Goal: Task Accomplishment & Management: Manage account settings

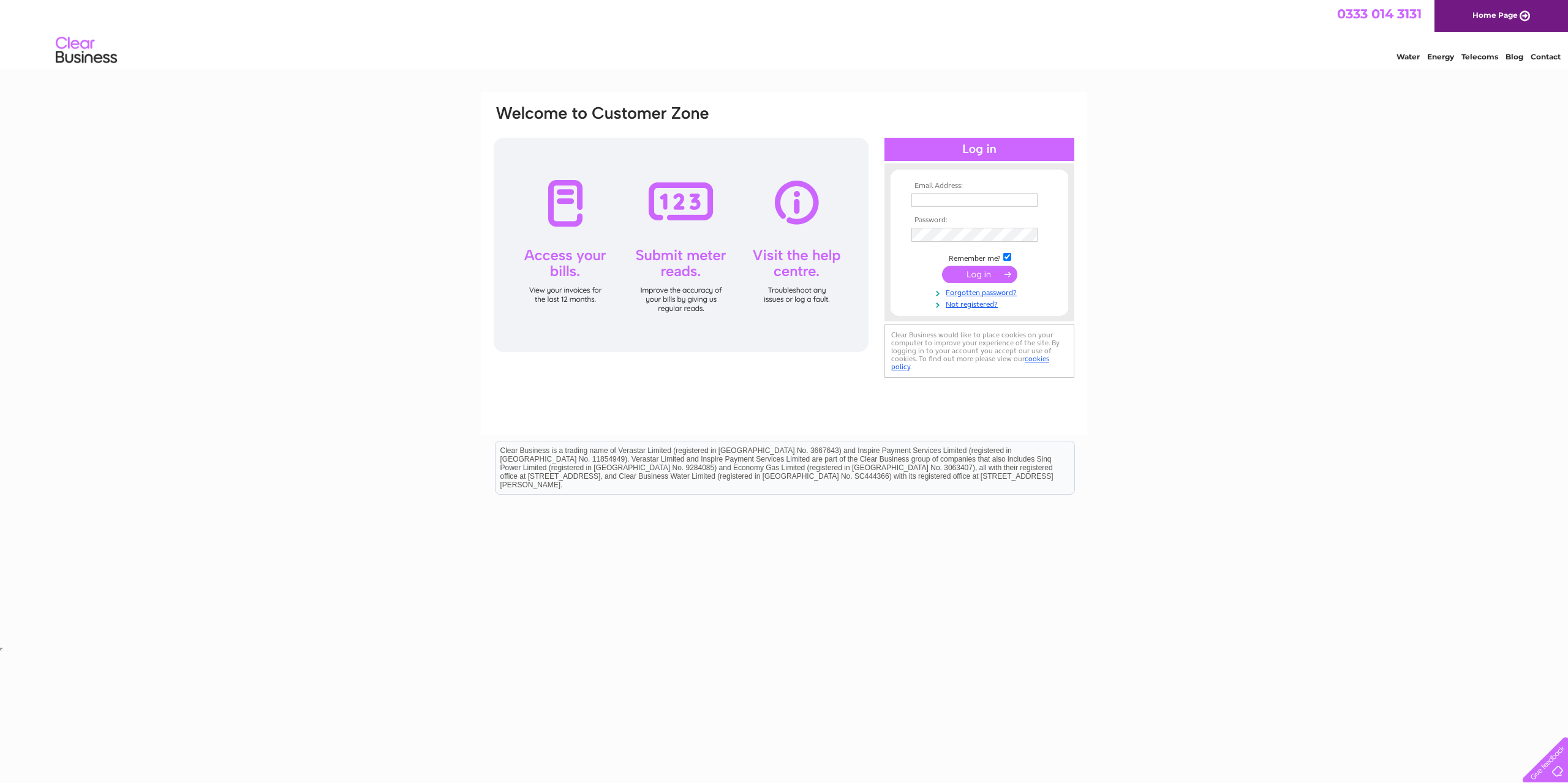
click at [990, 205] on input "text" at bounding box center [975, 200] width 126 height 13
type input "info@photoxp.co.uk"
click at [942, 267] on input "submit" at bounding box center [980, 275] width 75 height 17
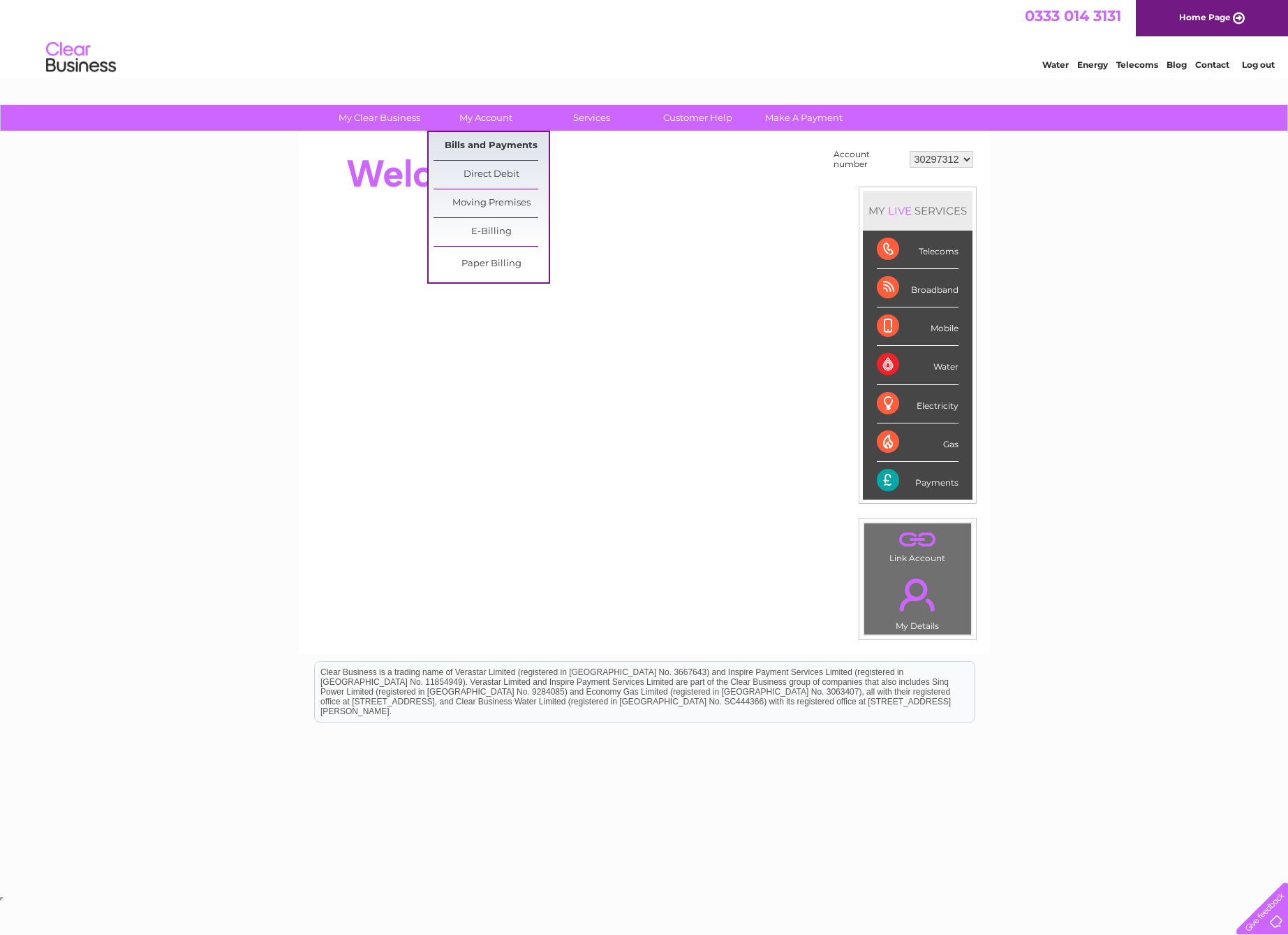
click at [490, 145] on link "Bills and Payments" at bounding box center [492, 146] width 116 height 28
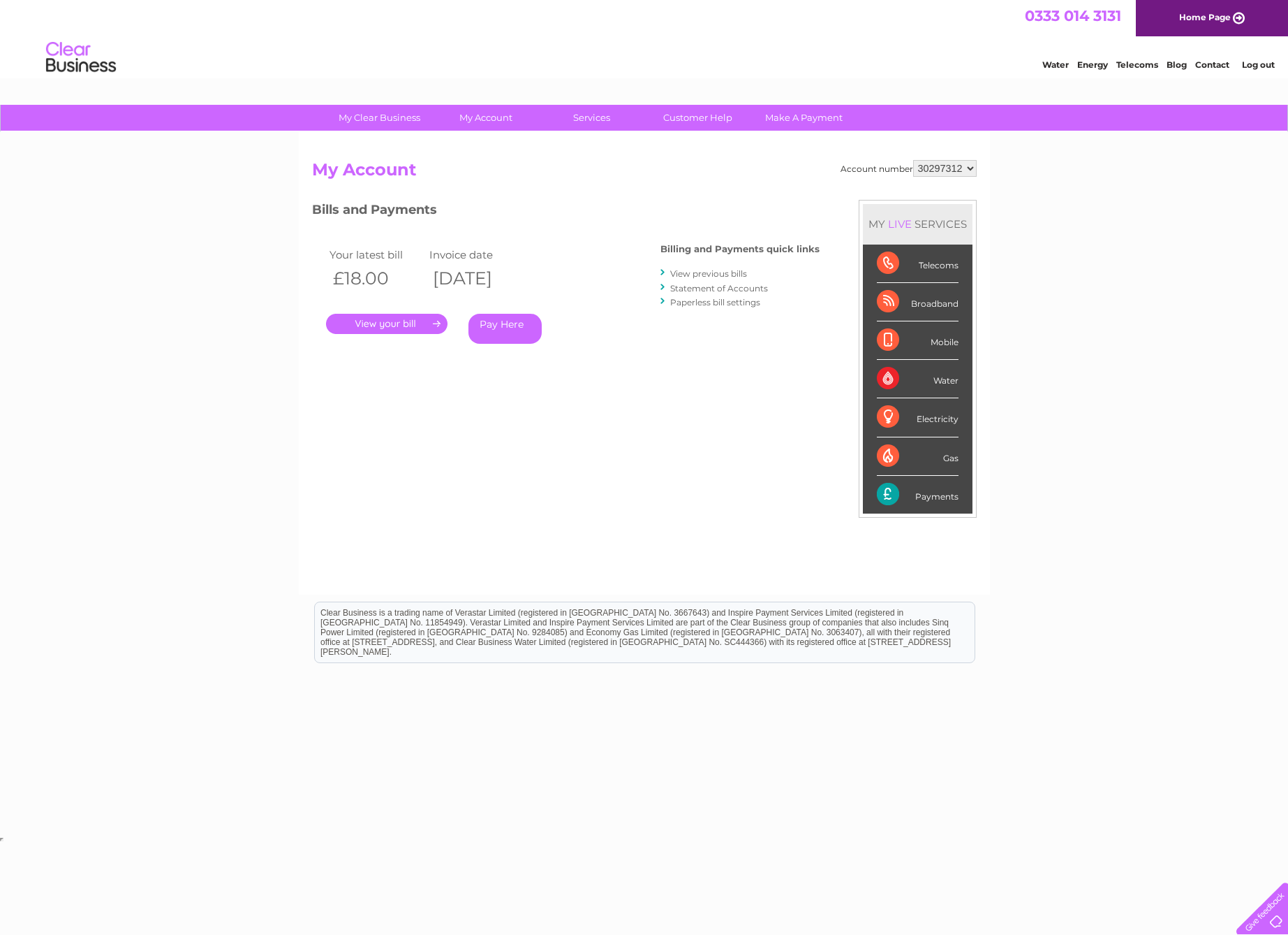
click at [403, 321] on link "." at bounding box center [387, 324] width 121 height 21
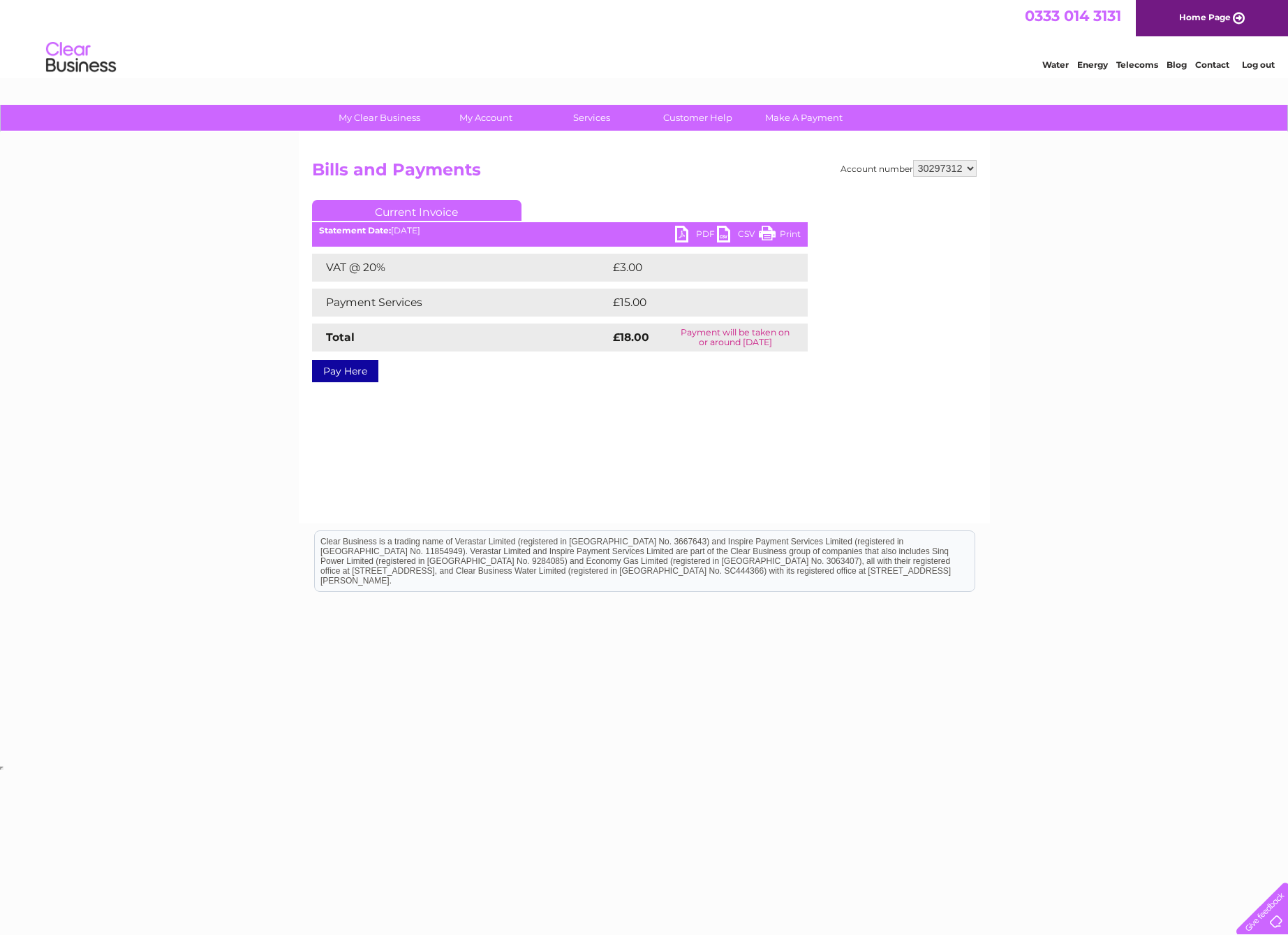
click at [695, 234] on link "PDF" at bounding box center [696, 236] width 42 height 21
